Goal: Navigation & Orientation: Find specific page/section

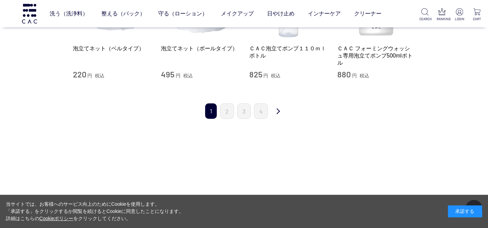
scroll to position [766, 0]
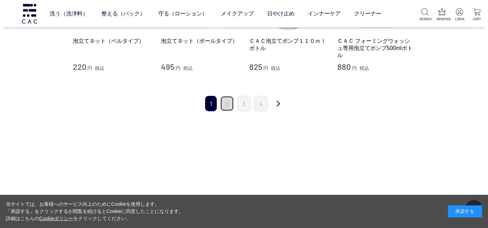
click at [227, 99] on link "2" at bounding box center [227, 103] width 14 height 15
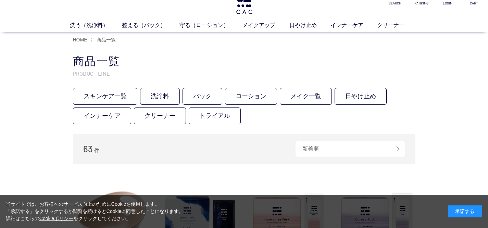
scroll to position [14, 0]
click at [249, 91] on link "ローション" at bounding box center [251, 95] width 52 height 17
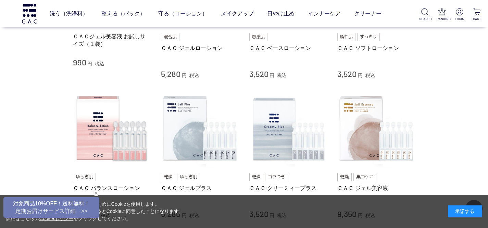
scroll to position [233, 0]
